Goal: Task Accomplishment & Management: Manage account settings

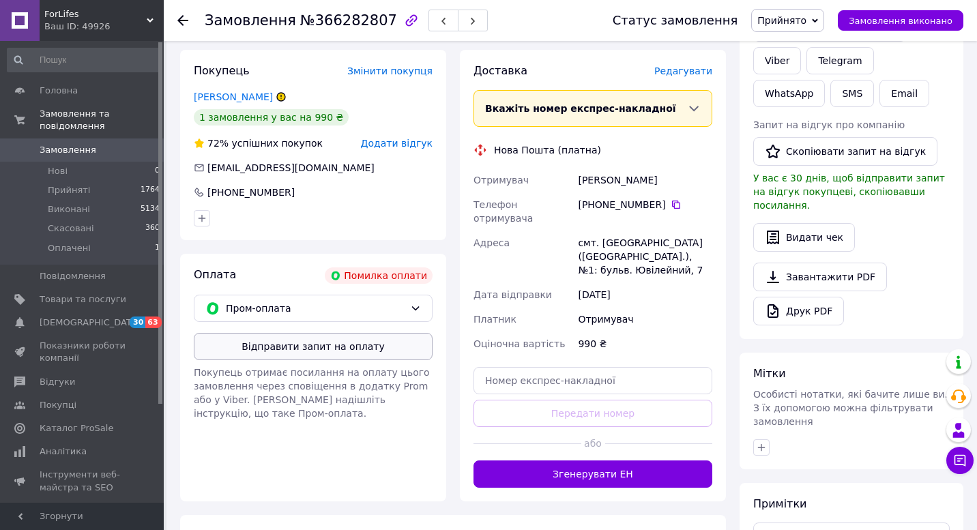
scroll to position [269, 0]
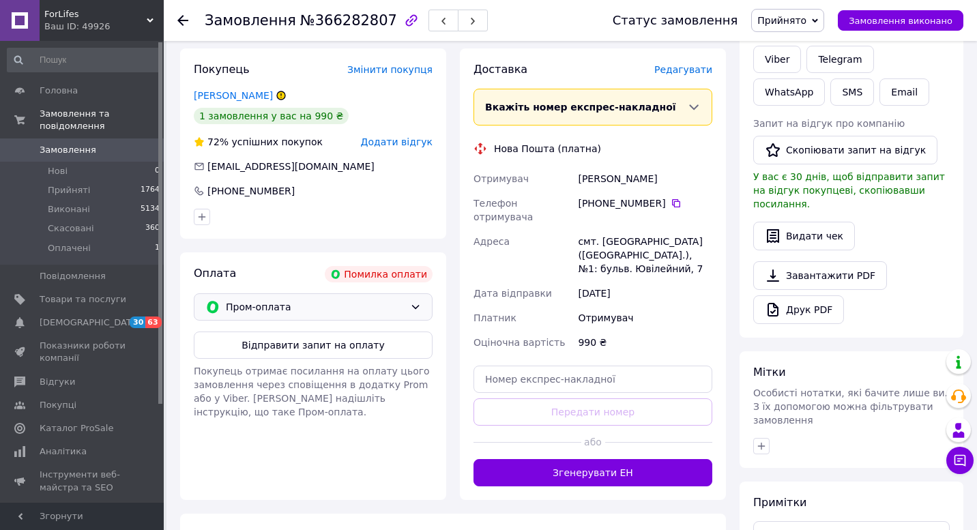
click at [406, 299] on div "Пром-оплата" at bounding box center [315, 306] width 184 height 15
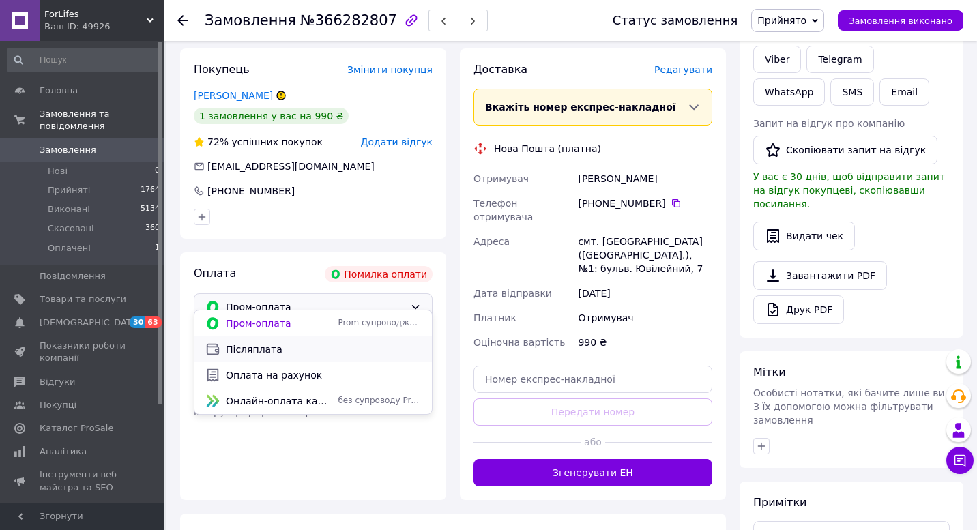
click at [314, 348] on span "Післяплата" at bounding box center [323, 349] width 195 height 14
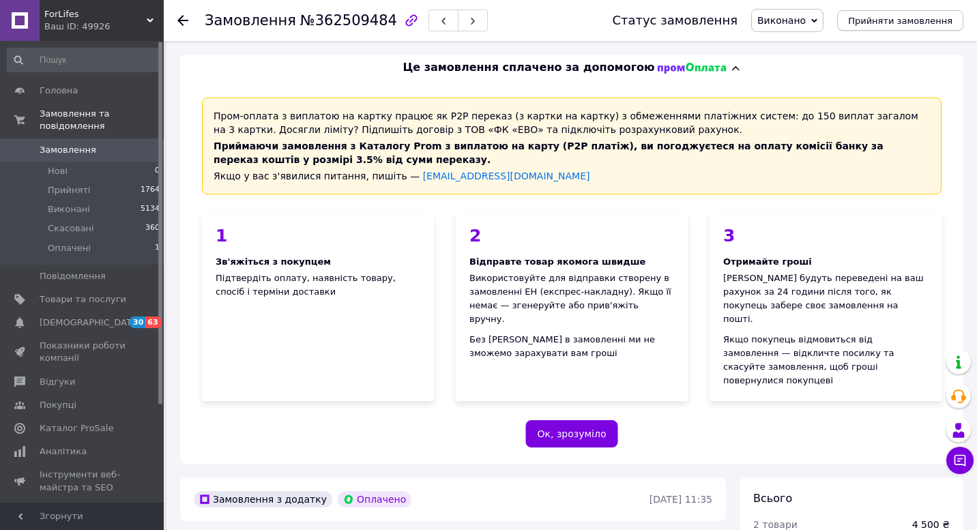
click at [894, 28] on button "Прийняти замовлення" at bounding box center [900, 20] width 126 height 20
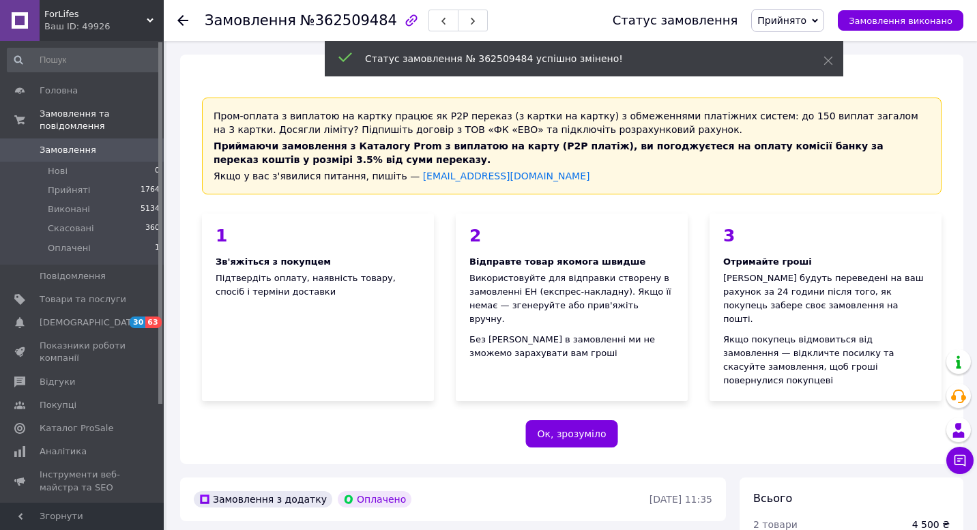
click at [340, 22] on span "№362509484" at bounding box center [348, 20] width 97 height 16
copy span "362509484"
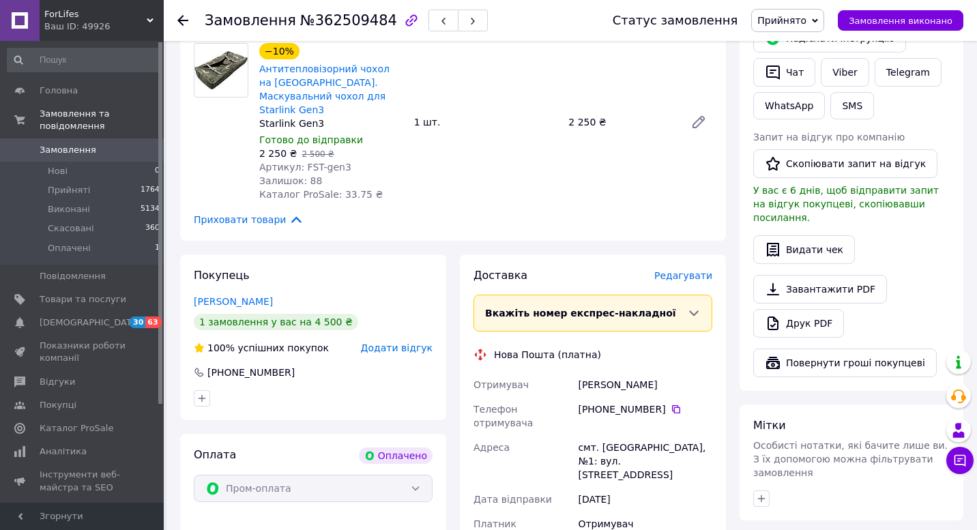
scroll to position [856, 0]
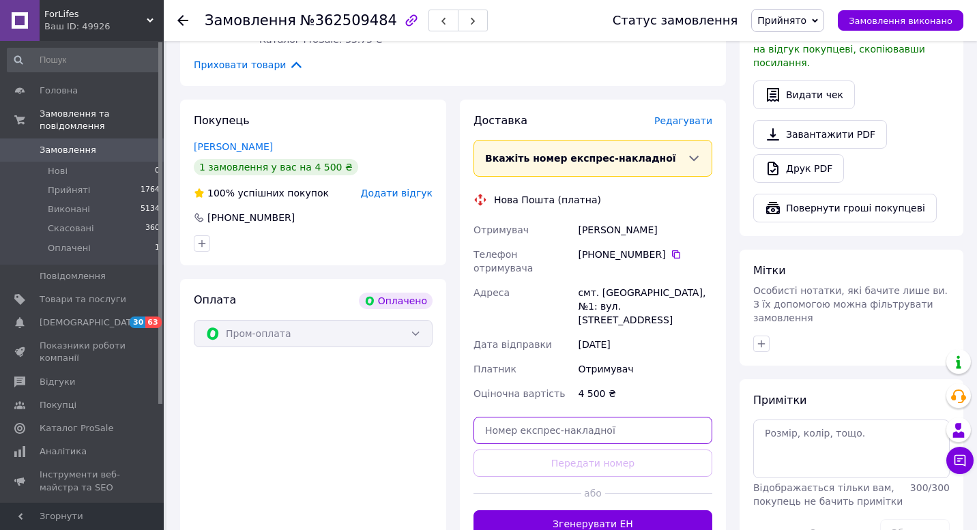
click at [625, 417] on input "text" at bounding box center [592, 430] width 239 height 27
paste input "59001457424755"
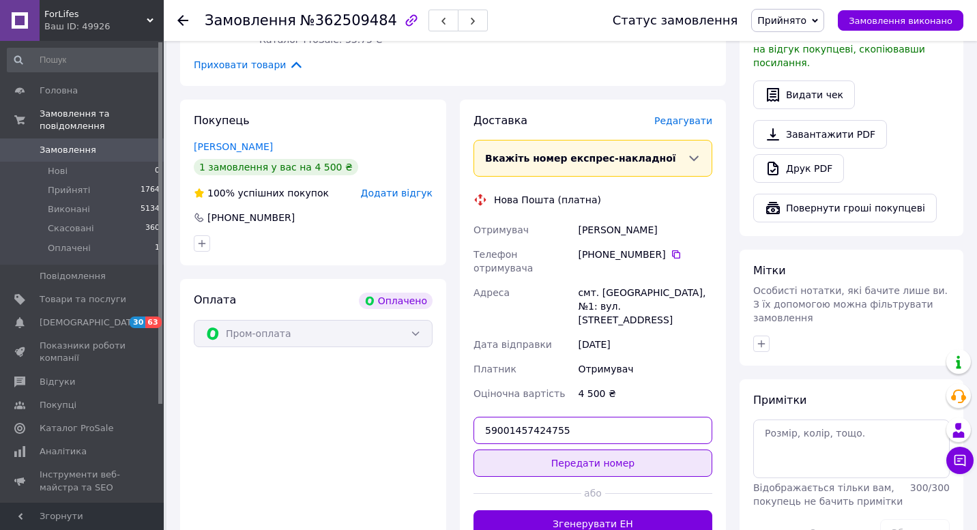
type input "59001457424755"
click at [608, 449] on button "Передати номер" at bounding box center [592, 462] width 239 height 27
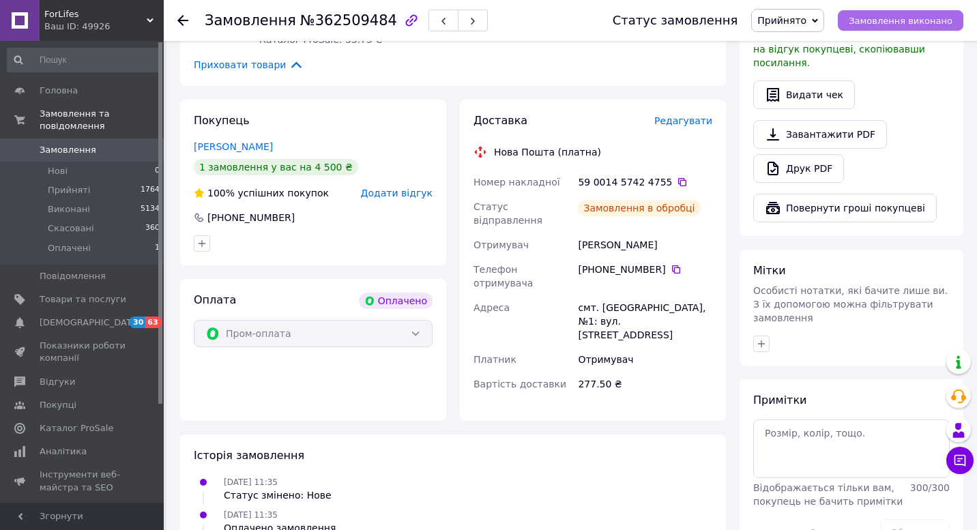
click at [901, 23] on span "Замовлення виконано" at bounding box center [901, 21] width 104 height 10
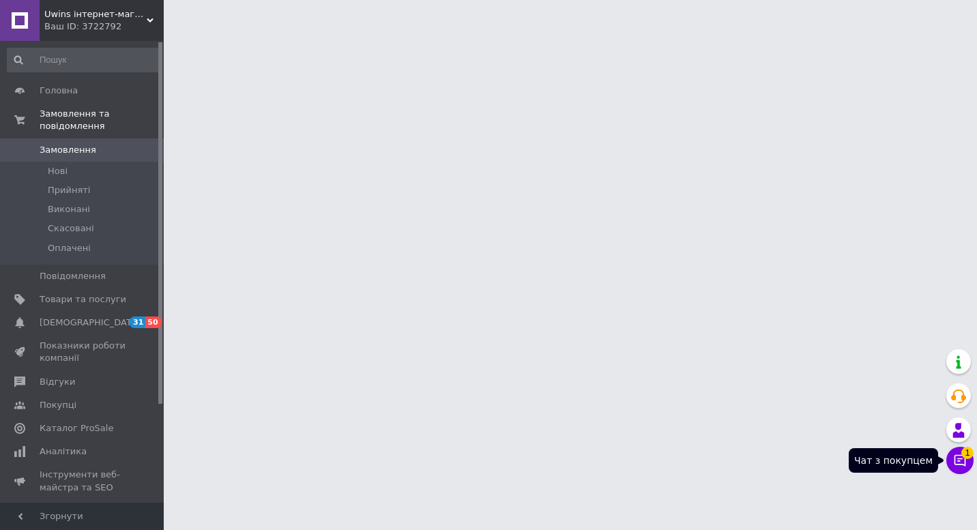
click at [960, 464] on icon at bounding box center [960, 461] width 12 height 12
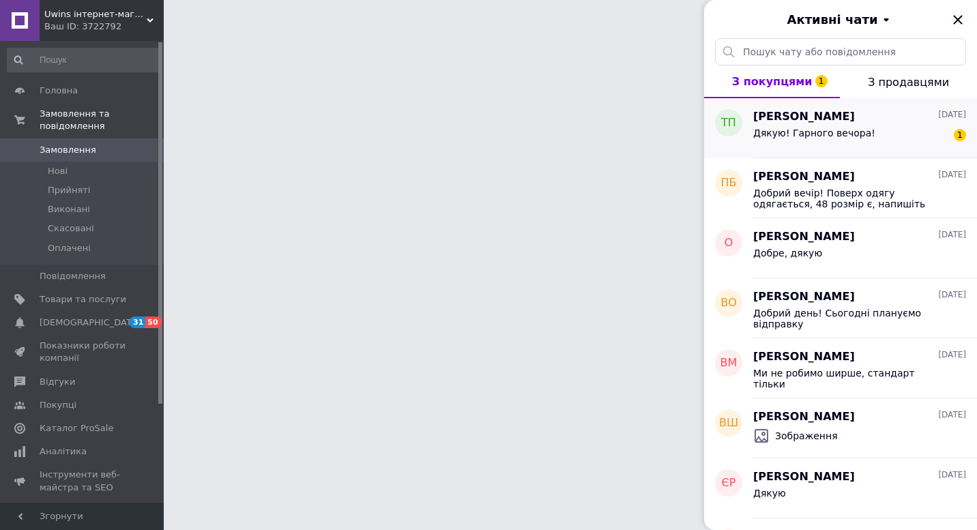
click at [857, 138] on div "Дякую! Гарного вечора!" at bounding box center [814, 137] width 122 height 19
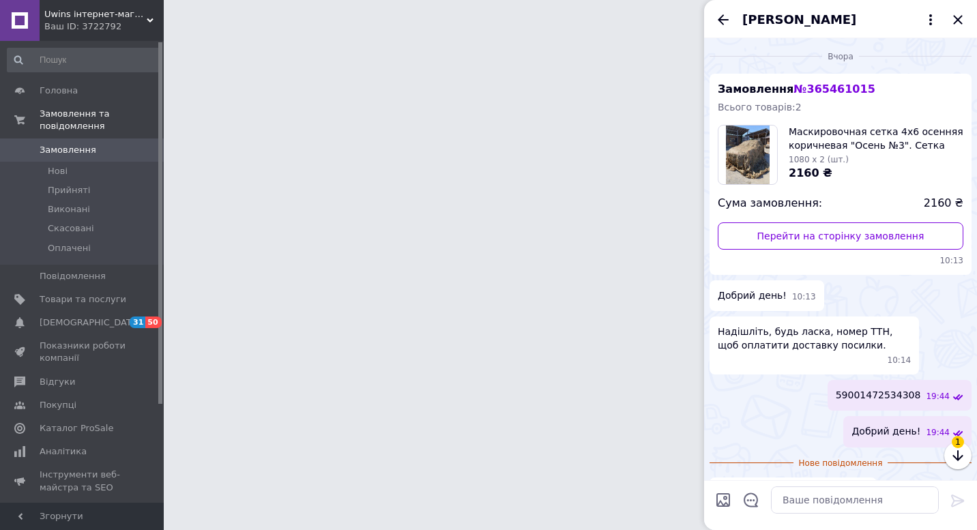
scroll to position [33, 0]
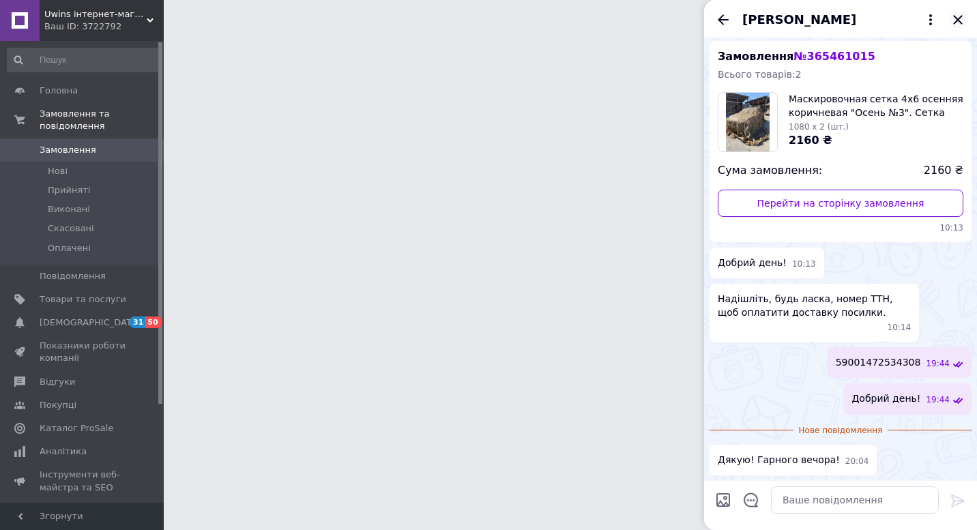
click at [959, 14] on icon "Закрити" at bounding box center [957, 20] width 16 height 16
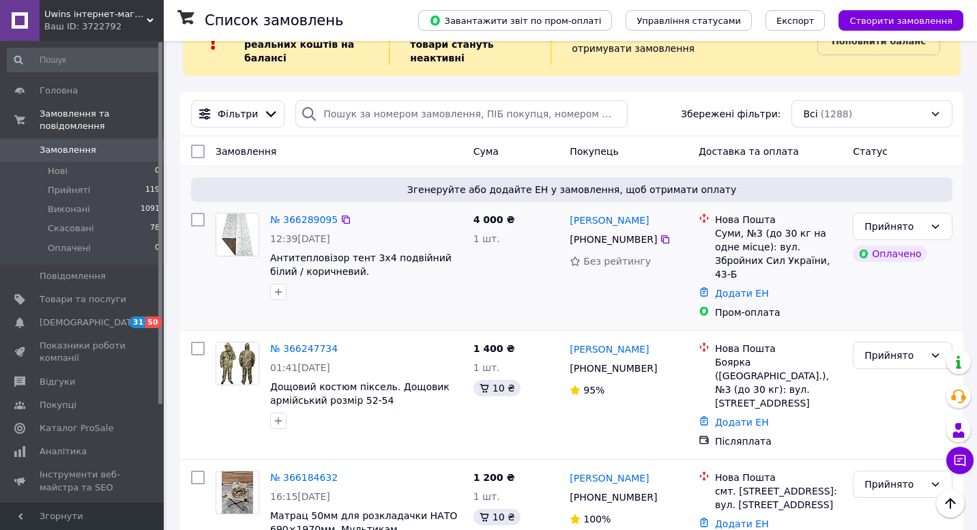
scroll to position [5, 0]
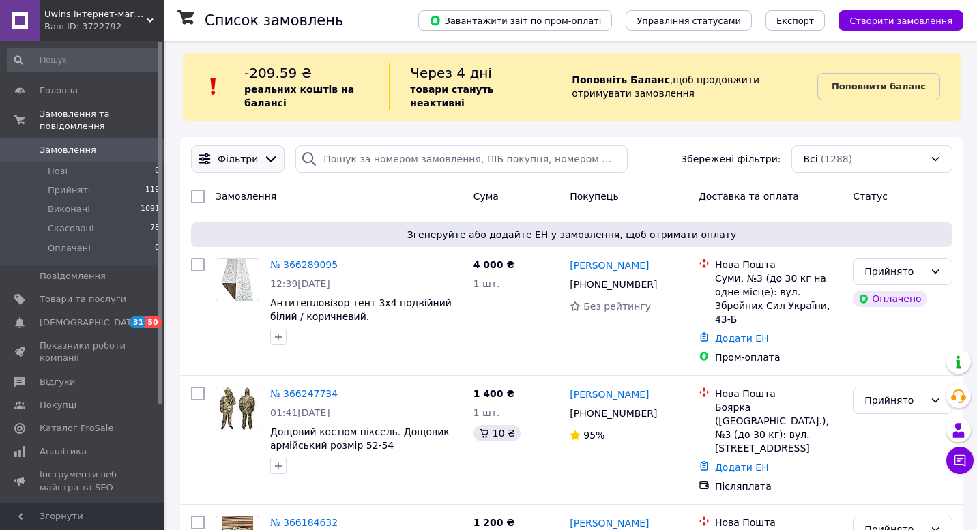
click at [263, 160] on icon at bounding box center [270, 158] width 15 height 15
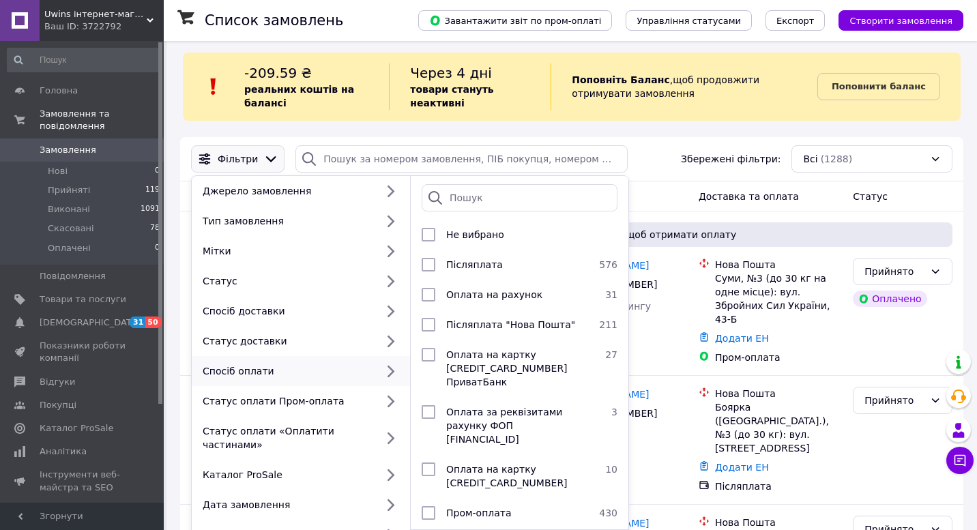
scroll to position [12, 0]
click at [430, 518] on input "checkbox" at bounding box center [429, 513] width 14 height 14
checkbox input "true"
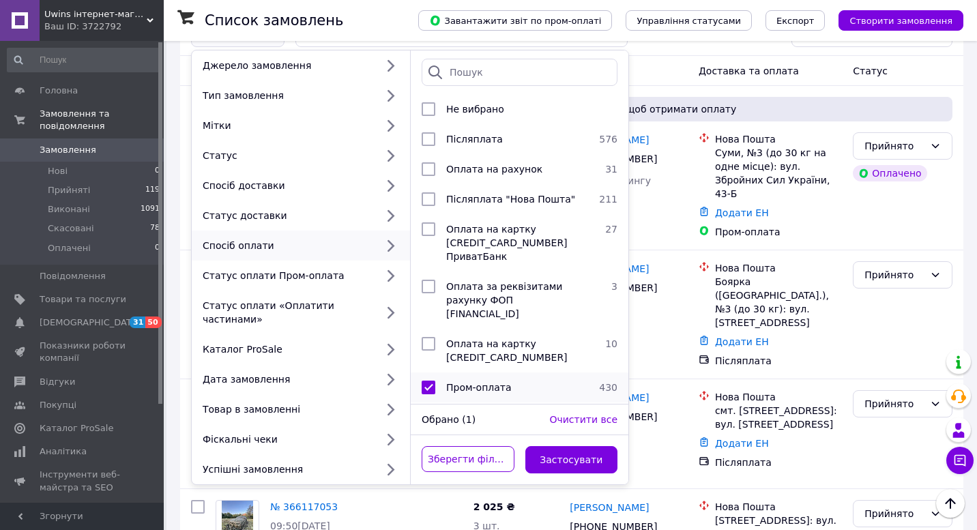
scroll to position [195, 0]
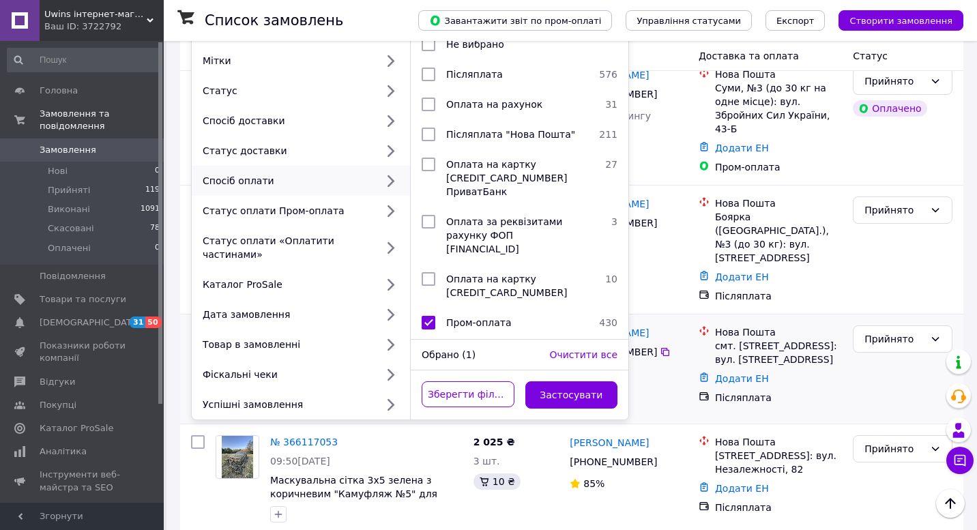
click at [576, 400] on button "Застосувати" at bounding box center [571, 394] width 93 height 27
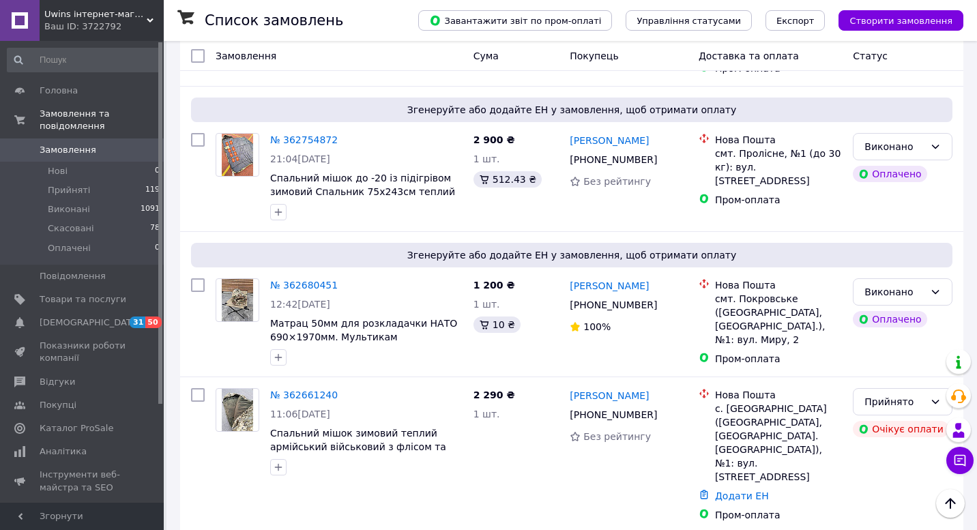
scroll to position [5189, 0]
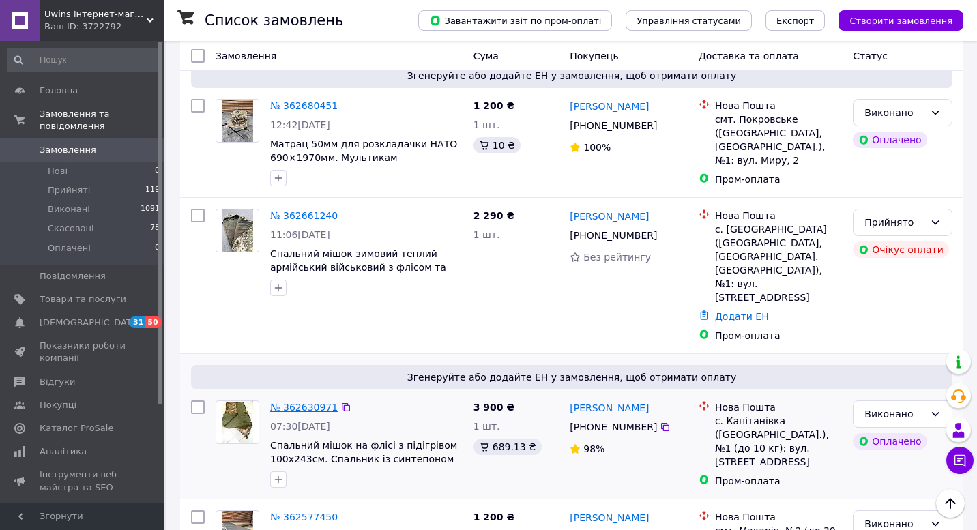
click at [304, 402] on link "№ 362630971" at bounding box center [304, 407] width 68 height 11
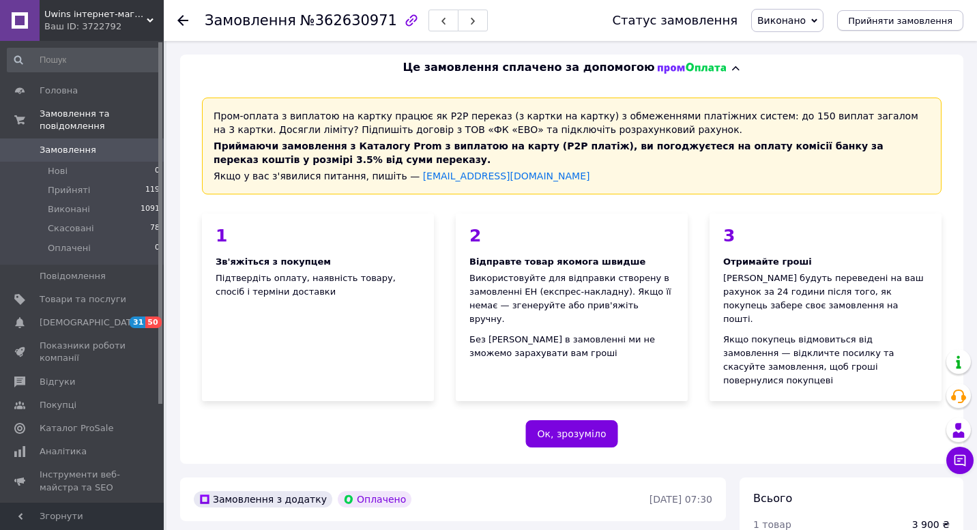
click at [901, 24] on span "Прийняти замовлення" at bounding box center [900, 21] width 104 height 10
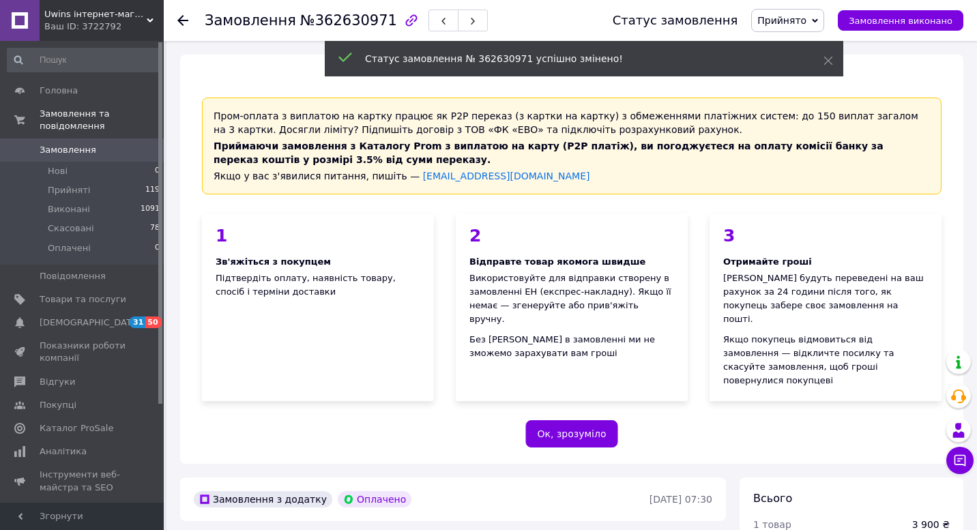
click at [341, 24] on span "№362630971" at bounding box center [348, 20] width 97 height 16
copy span "362630971"
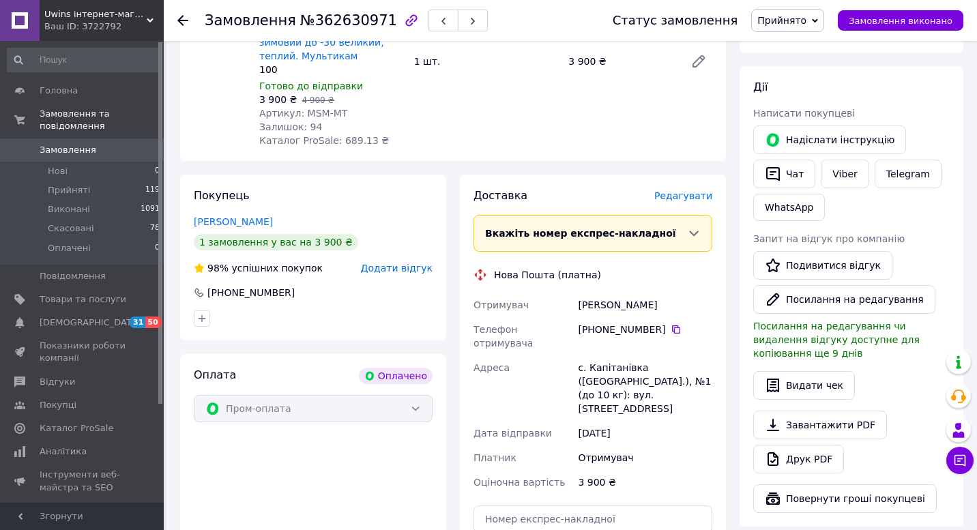
scroll to position [670, 0]
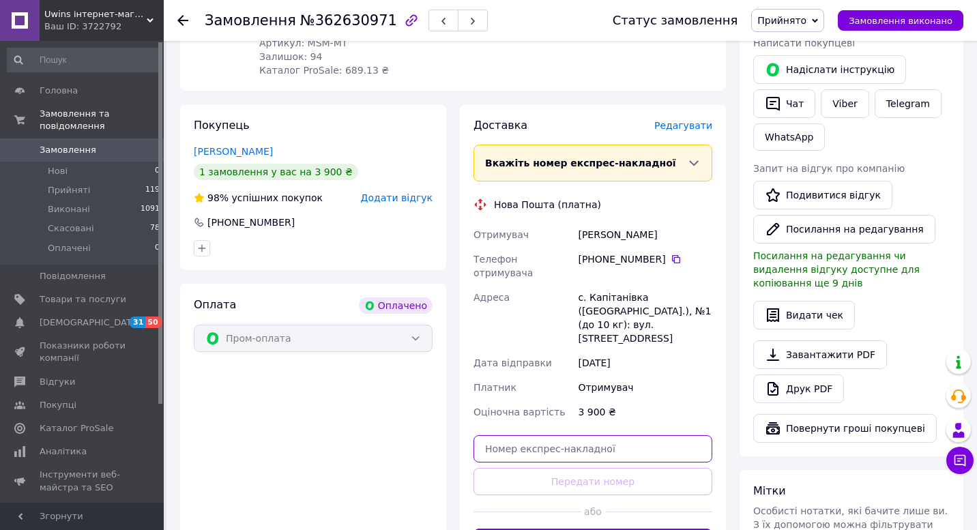
click at [539, 435] on input "text" at bounding box center [592, 448] width 239 height 27
paste input "59001459019947"
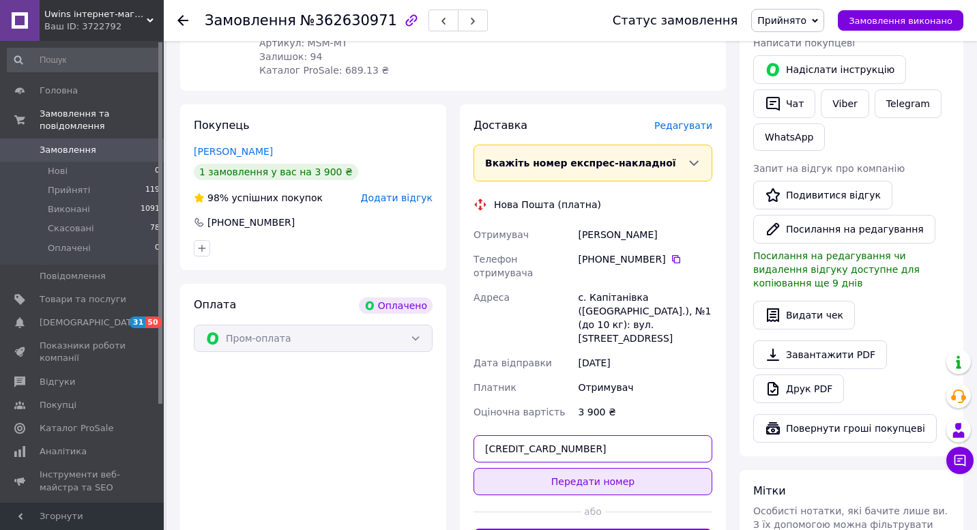
type input "59001459019947"
click at [544, 468] on button "Передати номер" at bounding box center [592, 481] width 239 height 27
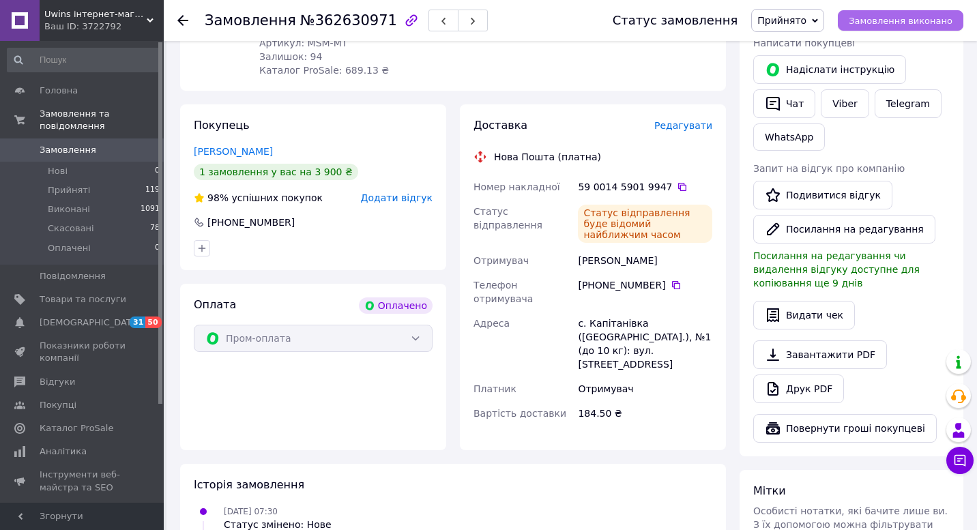
click at [894, 22] on span "Замовлення виконано" at bounding box center [901, 21] width 104 height 10
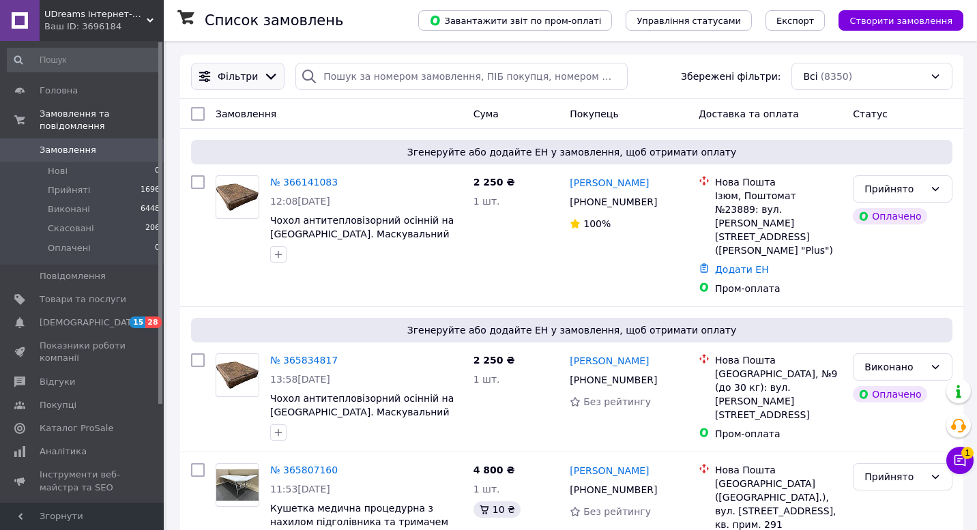
click at [272, 69] on icon at bounding box center [270, 76] width 15 height 15
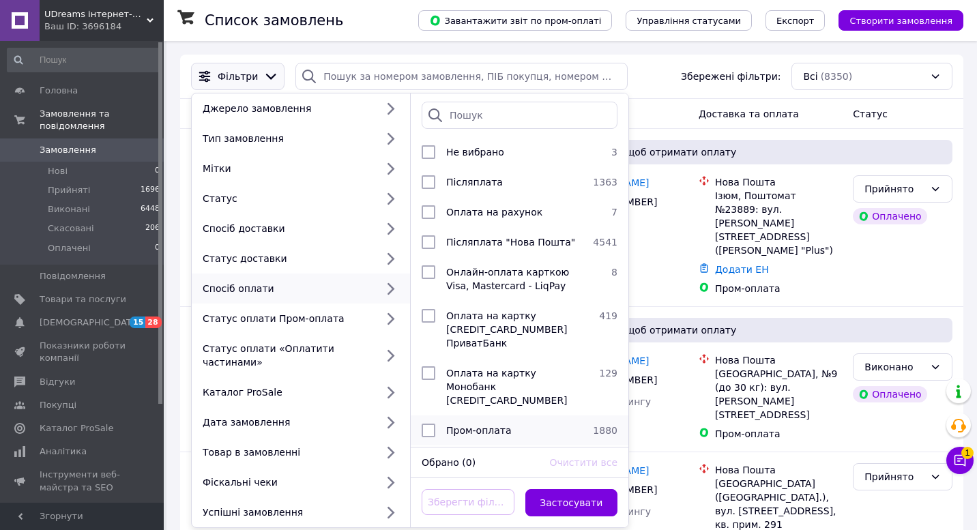
click at [415, 417] on li "Пром-оплата 1880" at bounding box center [520, 430] width 218 height 30
checkbox input "true"
click at [572, 503] on button "Застосувати" at bounding box center [571, 502] width 93 height 27
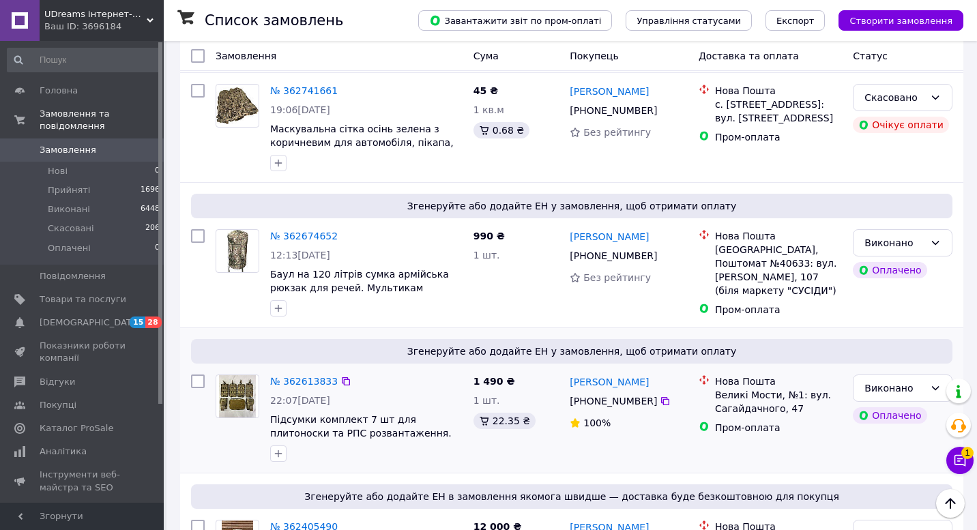
scroll to position [2444, 0]
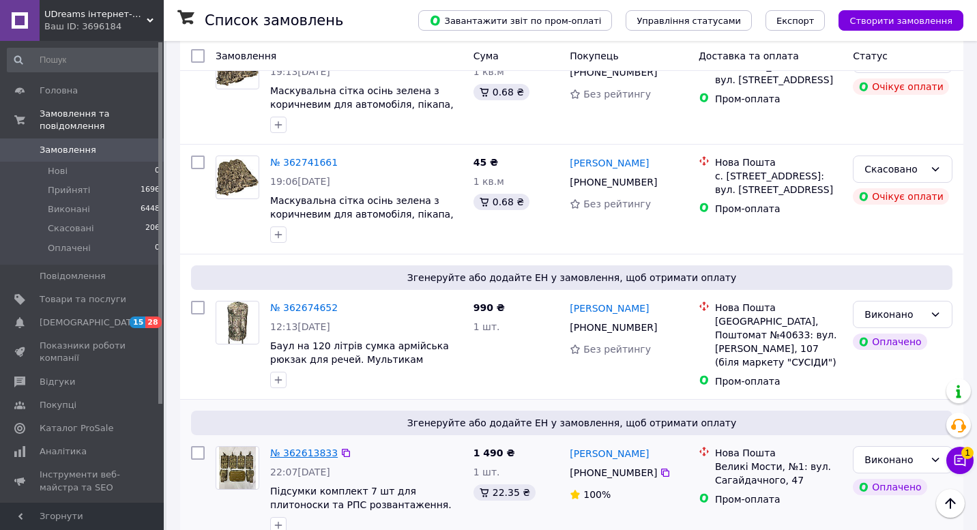
click at [310, 447] on link "№ 362613833" at bounding box center [304, 452] width 68 height 11
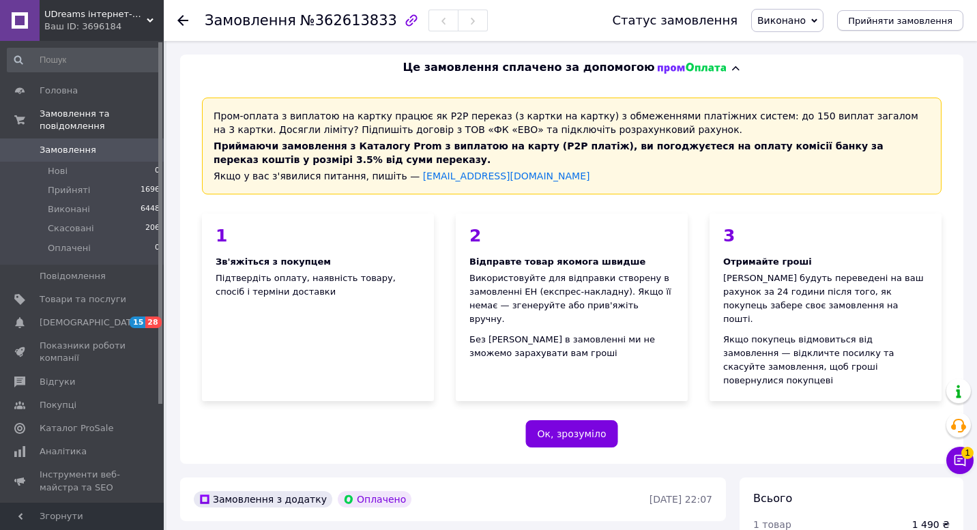
click at [889, 24] on span "Прийняти замовлення" at bounding box center [900, 21] width 104 height 10
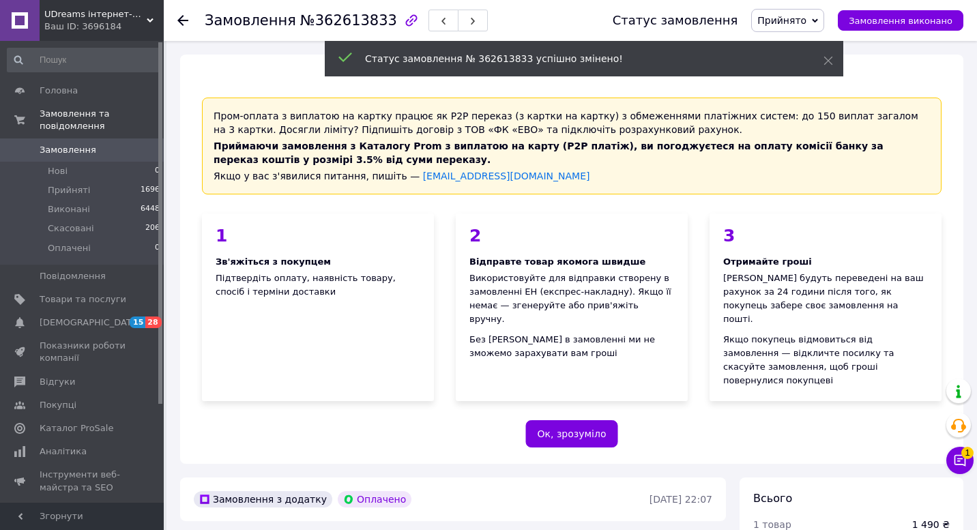
click at [342, 21] on span "№362613833" at bounding box center [348, 20] width 97 height 16
copy span "362613833"
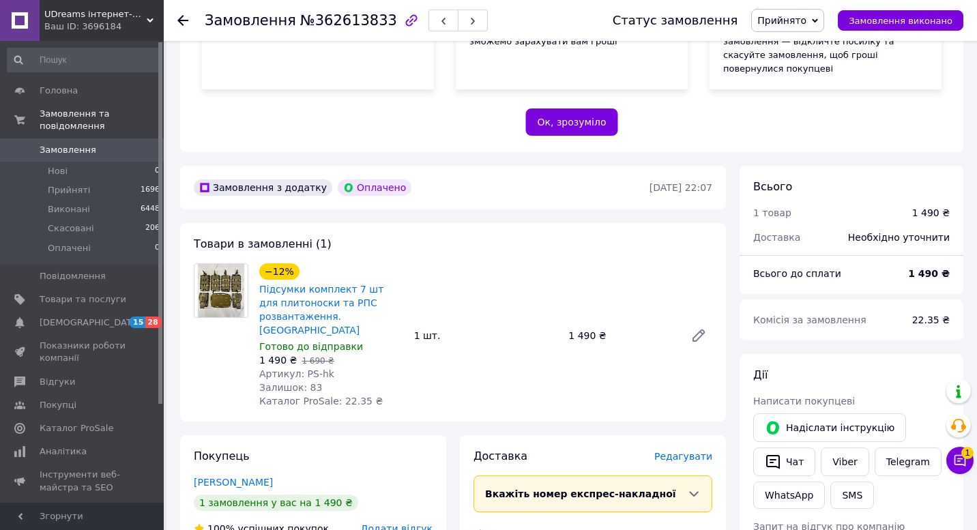
scroll to position [587, 0]
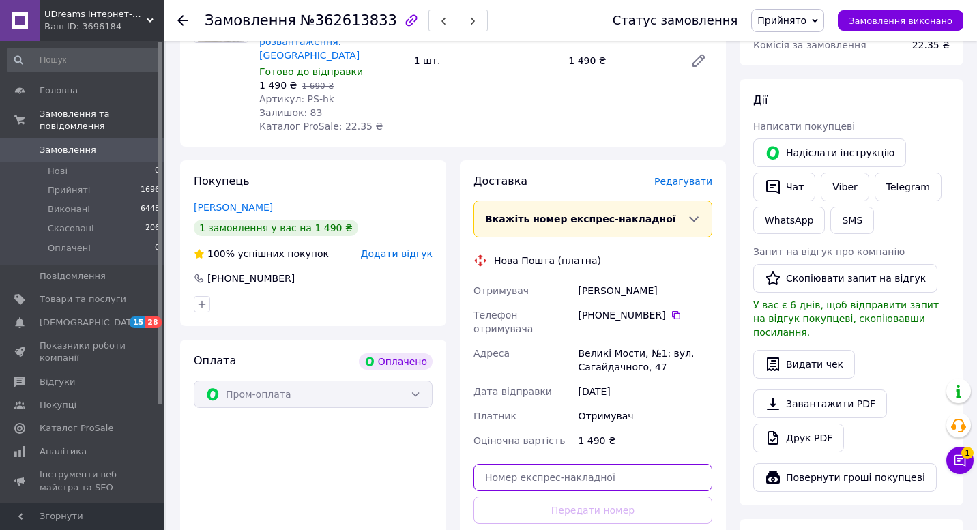
click at [550, 464] on input "text" at bounding box center [592, 477] width 239 height 27
paste input "20451252399513"
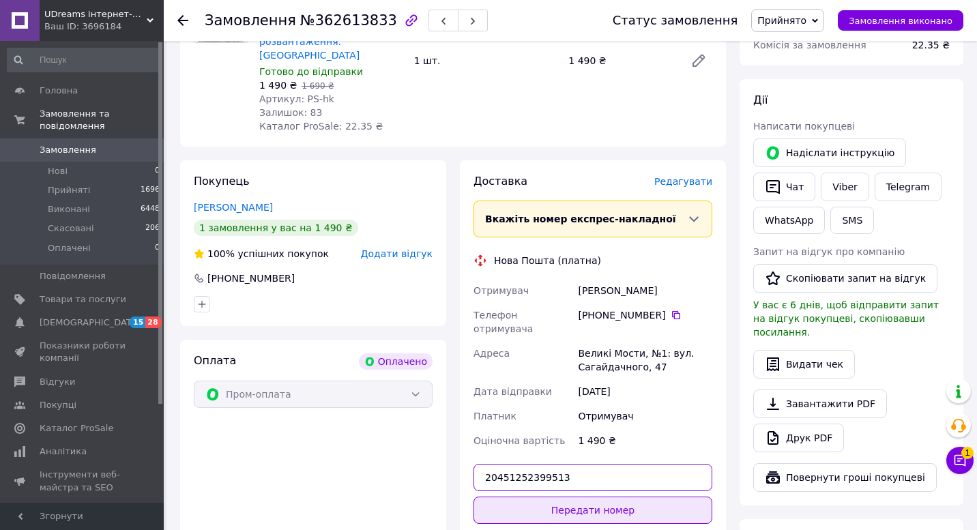
type input "20451252399513"
click at [552, 497] on button "Передати номер" at bounding box center [592, 510] width 239 height 27
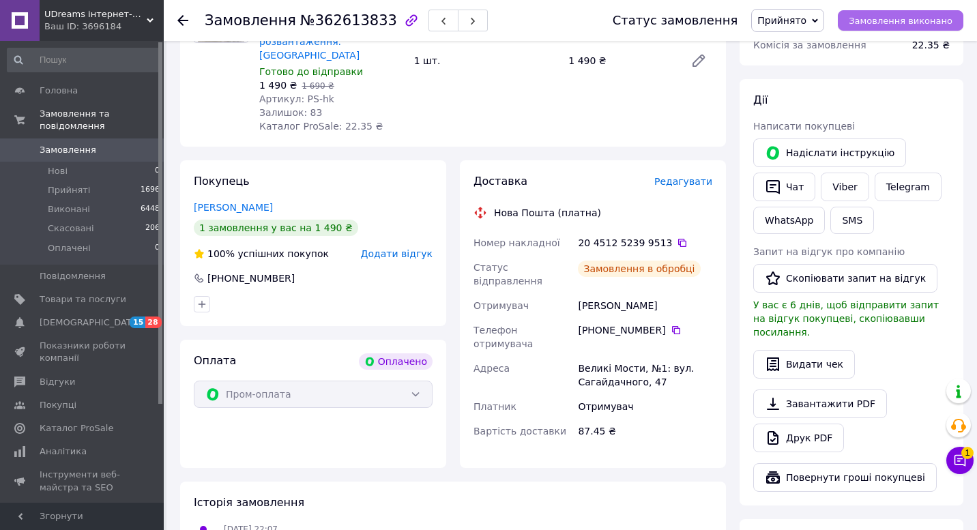
click at [902, 20] on span "Замовлення виконано" at bounding box center [901, 21] width 104 height 10
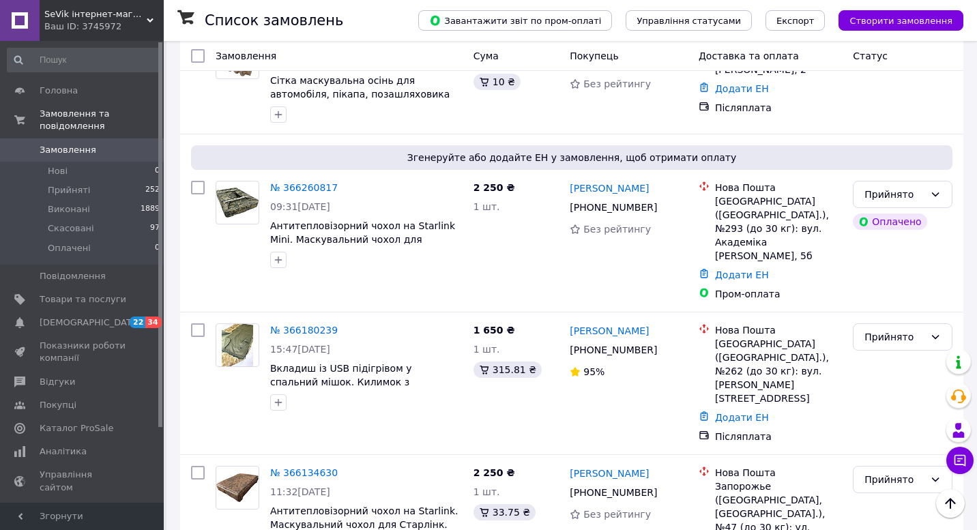
scroll to position [310, 0]
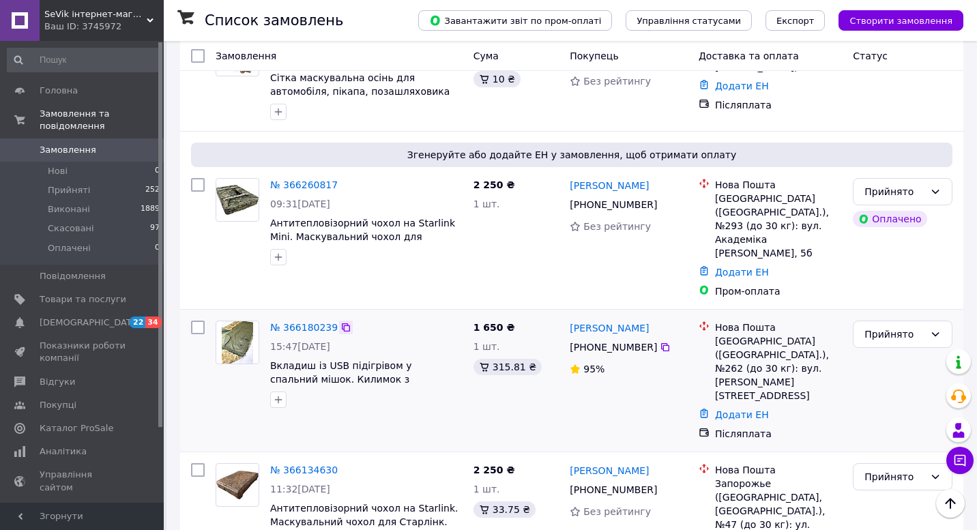
click at [344, 327] on icon at bounding box center [345, 327] width 11 height 11
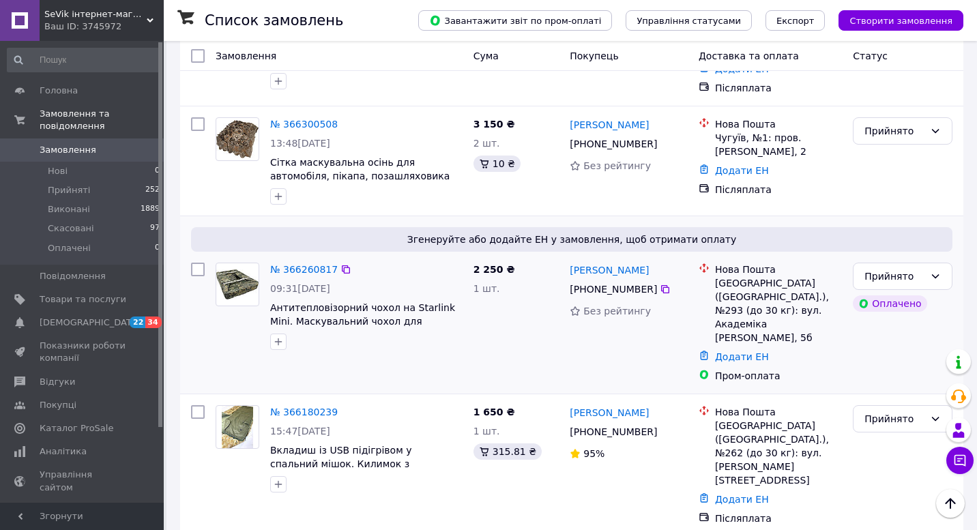
scroll to position [0, 0]
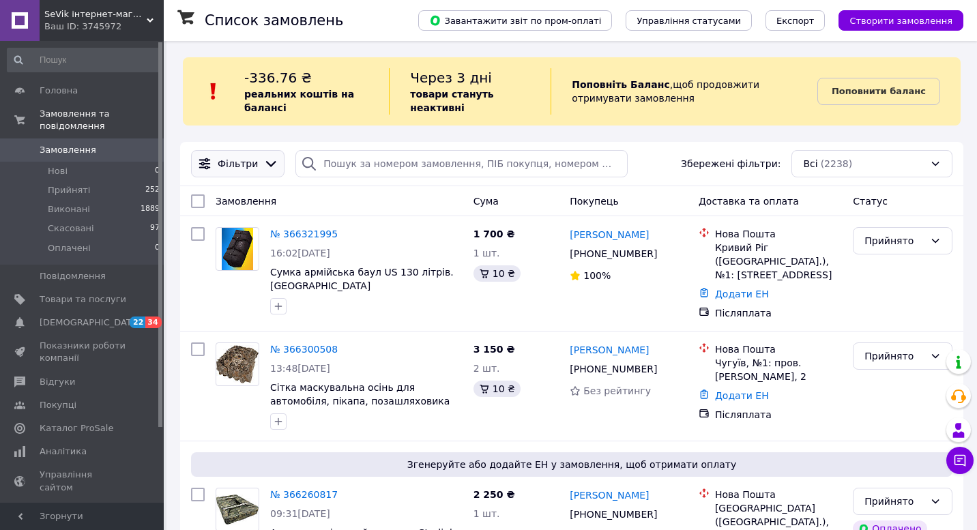
click at [266, 171] on icon at bounding box center [270, 163] width 15 height 15
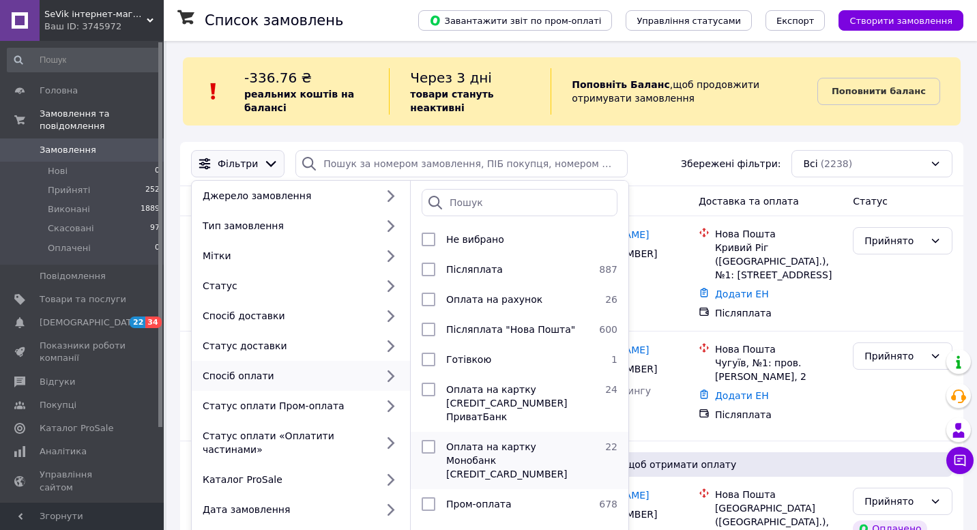
scroll to position [91, 0]
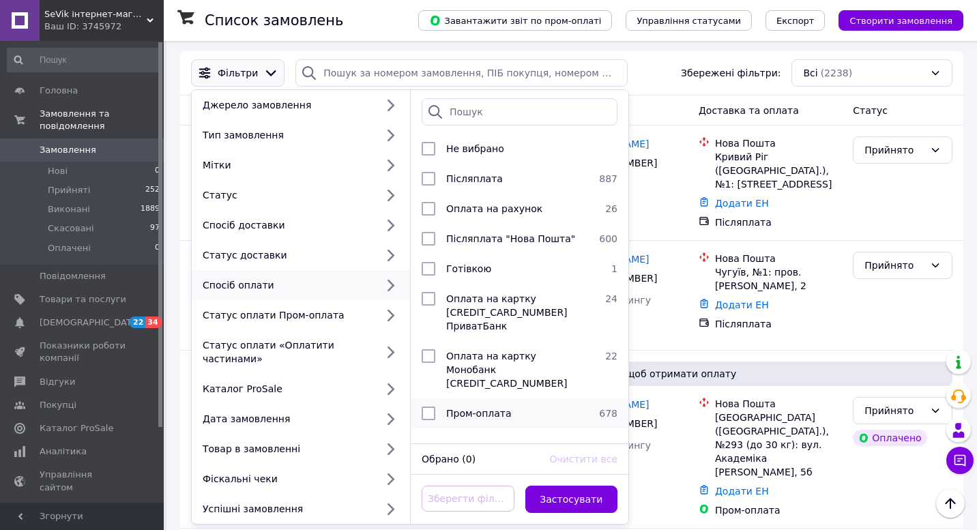
click at [428, 407] on input "checkbox" at bounding box center [429, 414] width 14 height 14
checkbox input "true"
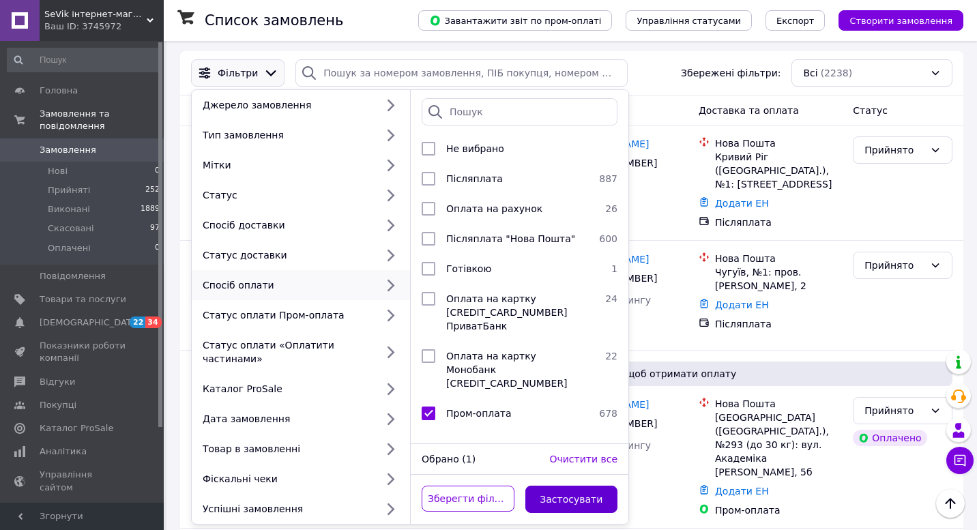
click at [540, 503] on button "Застосувати" at bounding box center [571, 499] width 93 height 27
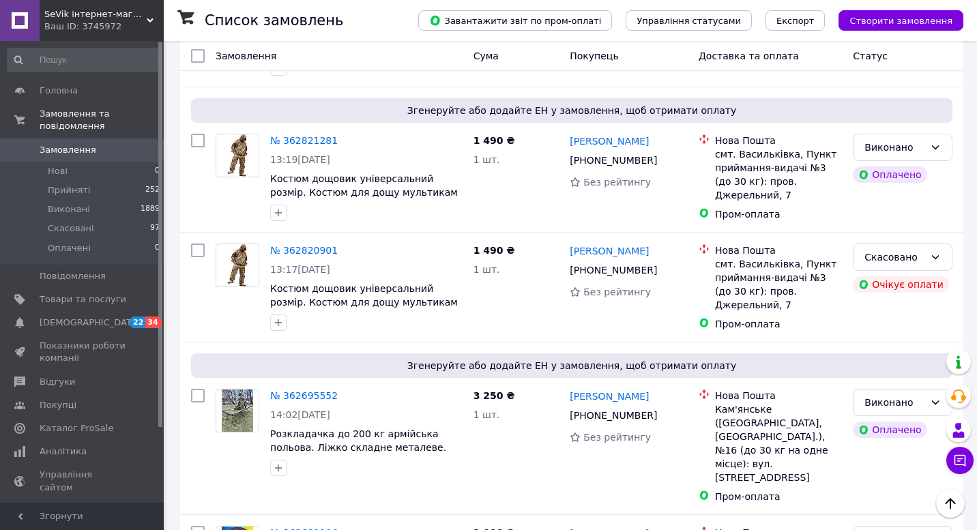
scroll to position [4298, 0]
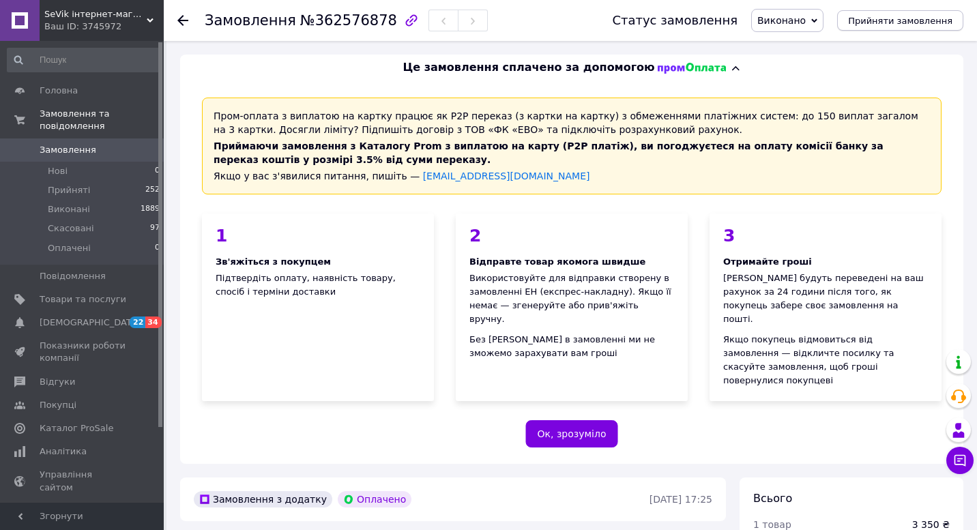
click at [899, 24] on span "Прийняти замовлення" at bounding box center [900, 21] width 104 height 10
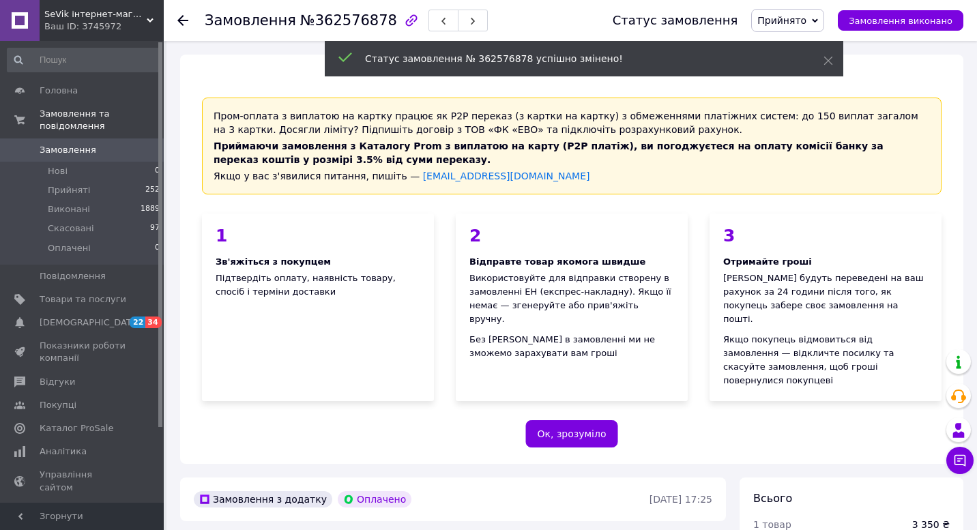
click at [336, 21] on span "№362576878" at bounding box center [348, 20] width 97 height 16
copy span "362576878"
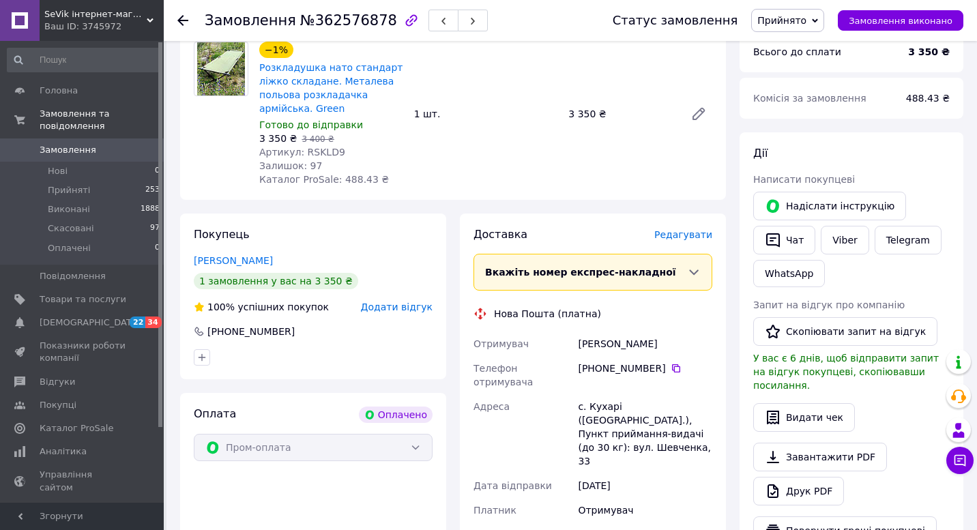
scroll to position [622, 0]
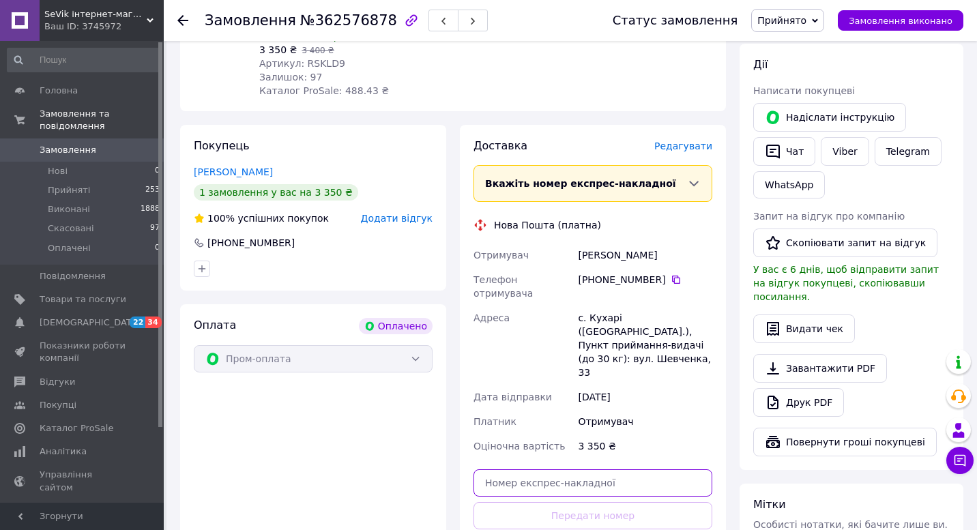
click at [593, 469] on input "text" at bounding box center [592, 482] width 239 height 27
paste input "59001457856674"
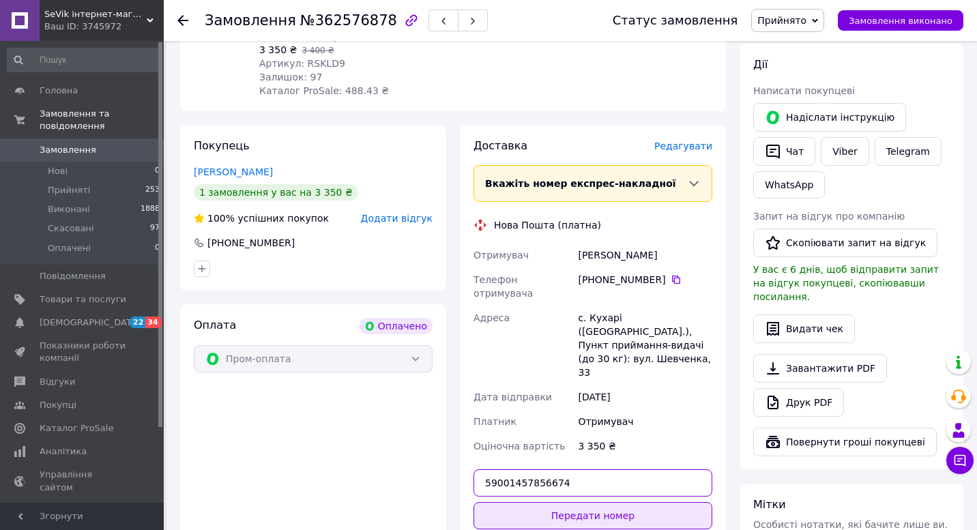
type input "59001457856674"
click at [588, 502] on button "Передати номер" at bounding box center [592, 515] width 239 height 27
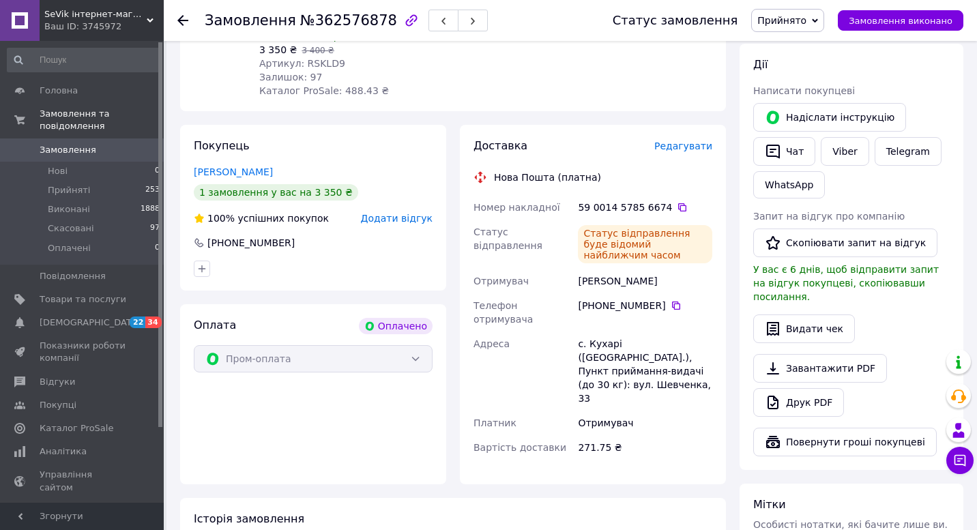
click at [902, 19] on span "Замовлення виконано" at bounding box center [901, 21] width 104 height 10
click at [632, 435] on div "271.75 ₴" at bounding box center [645, 447] width 140 height 25
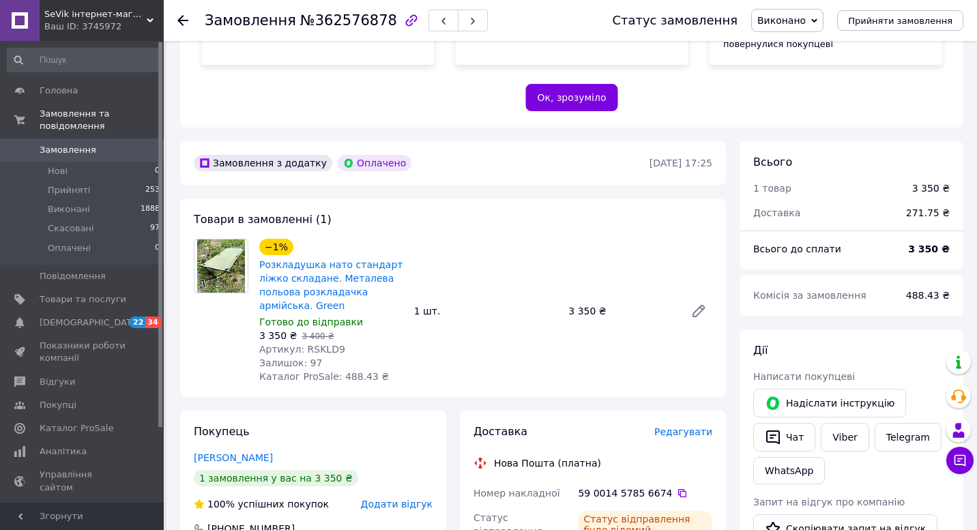
scroll to position [0, 0]
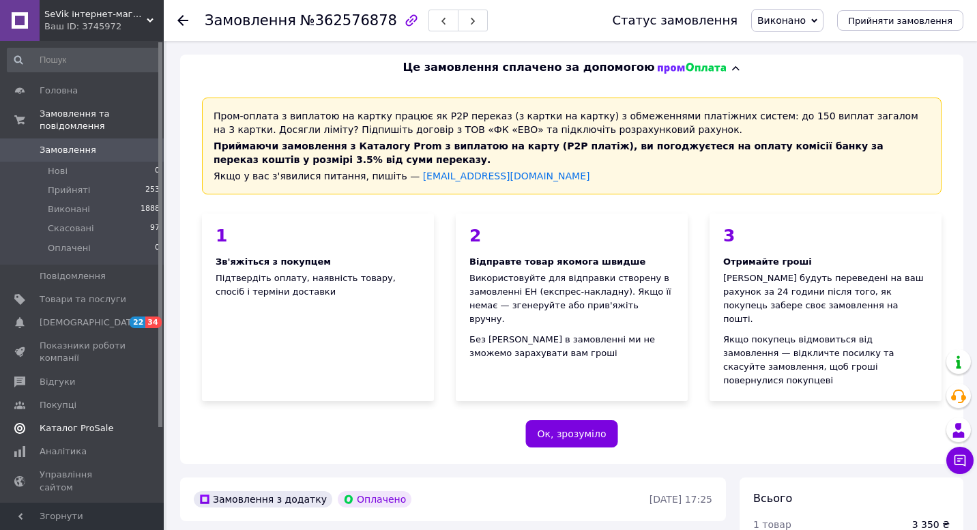
click at [78, 425] on span "Каталог ProSale" at bounding box center [77, 428] width 74 height 12
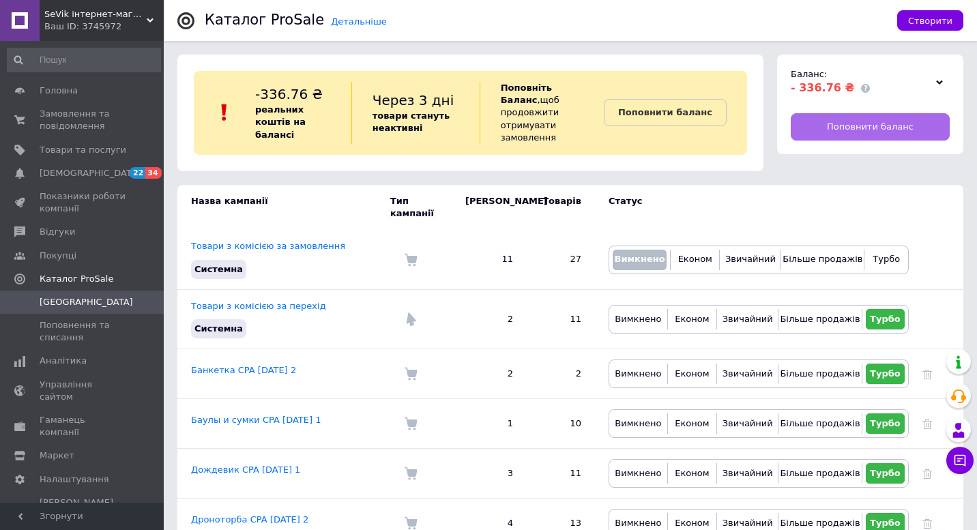
click at [866, 128] on span "Поповнити баланс" at bounding box center [870, 127] width 87 height 12
click at [66, 122] on span "Замовлення та повідомлення" at bounding box center [83, 120] width 87 height 25
